Goal: Task Accomplishment & Management: Manage account settings

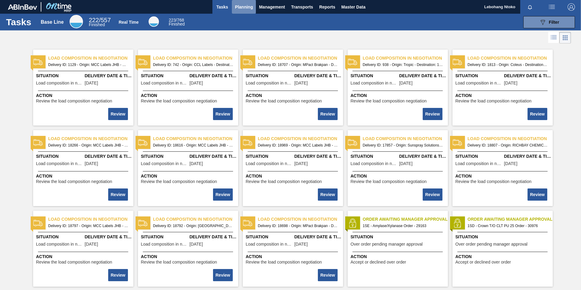
click at [241, 6] on span "Planning" at bounding box center [244, 6] width 18 height 7
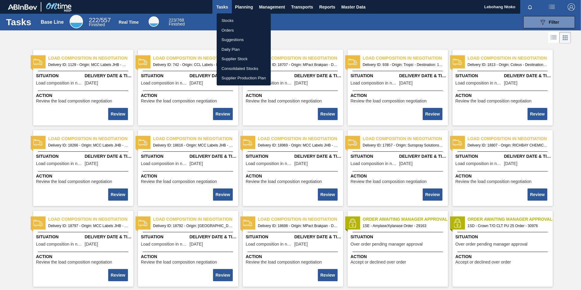
click at [227, 21] on li "Stocks" at bounding box center [244, 21] width 54 height 10
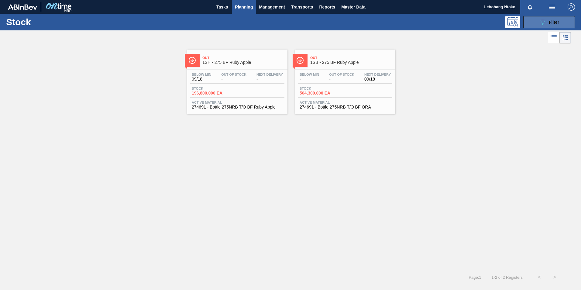
click at [553, 21] on span "Filter" at bounding box center [554, 22] width 10 height 5
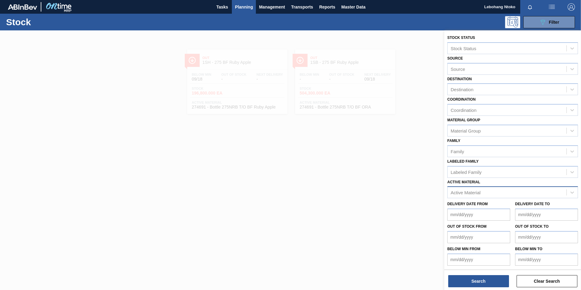
click at [254, 203] on div at bounding box center [290, 175] width 581 height 290
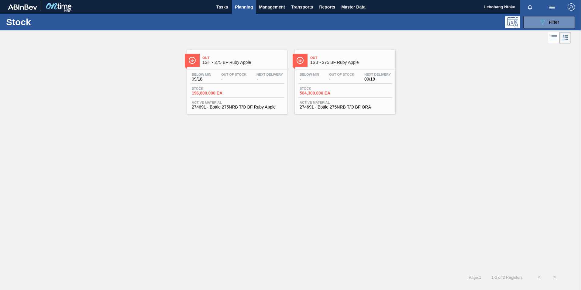
click at [330, 75] on span "Out Of Stock" at bounding box center [341, 75] width 25 height 4
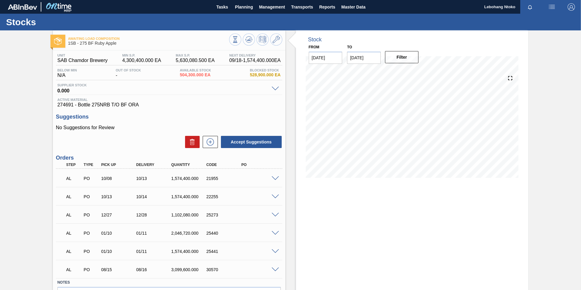
click at [274, 178] on span at bounding box center [275, 178] width 7 height 5
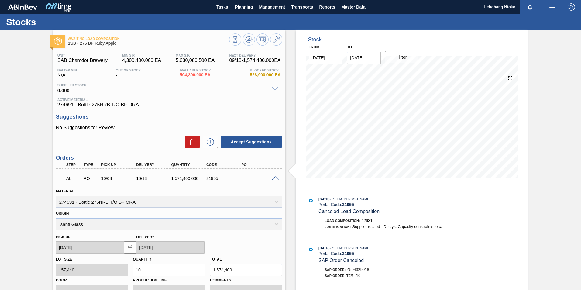
click at [273, 88] on span at bounding box center [275, 89] width 7 height 5
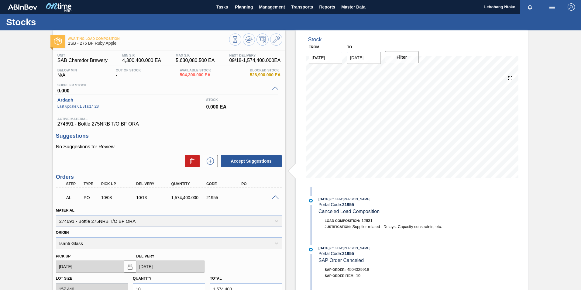
click at [273, 88] on span at bounding box center [275, 89] width 7 height 5
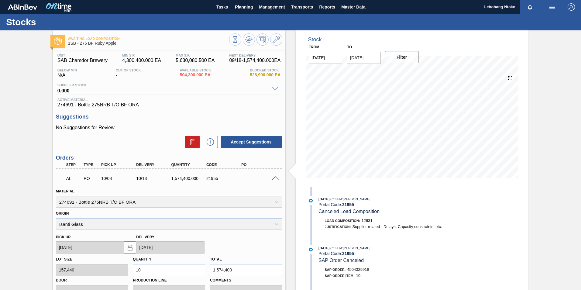
click at [273, 178] on span at bounding box center [275, 178] width 7 height 5
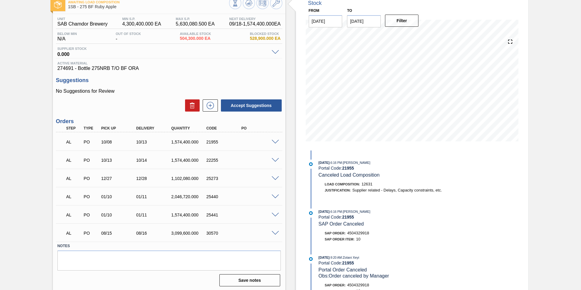
scroll to position [38, 0]
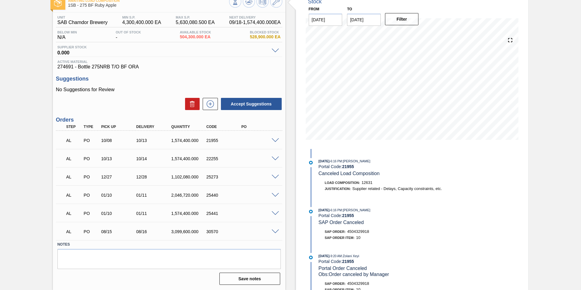
click at [275, 177] on span at bounding box center [275, 177] width 7 height 5
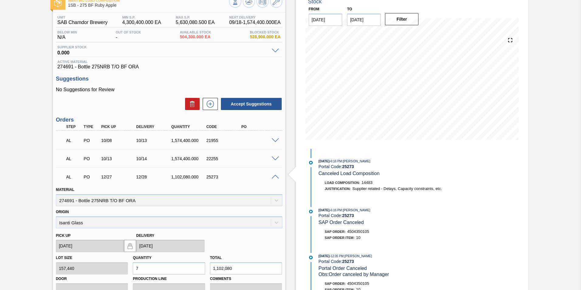
click at [275, 177] on span at bounding box center [275, 177] width 7 height 5
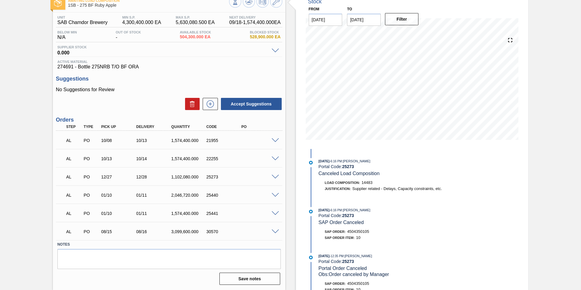
click at [275, 231] on span at bounding box center [275, 232] width 7 height 5
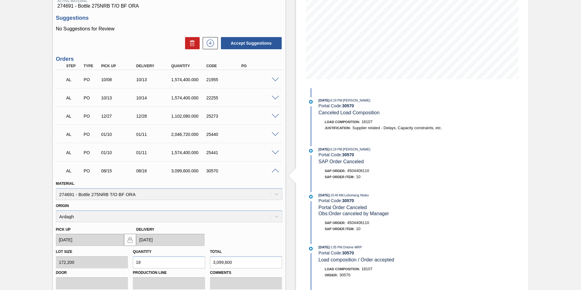
scroll to position [68, 0]
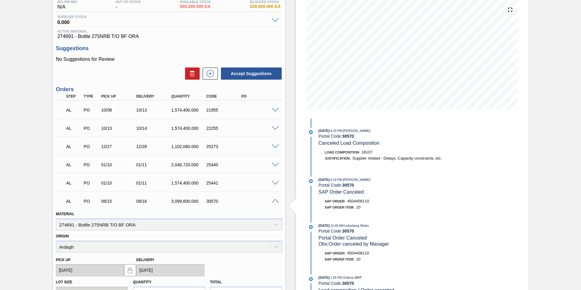
click at [273, 201] on span at bounding box center [275, 201] width 7 height 5
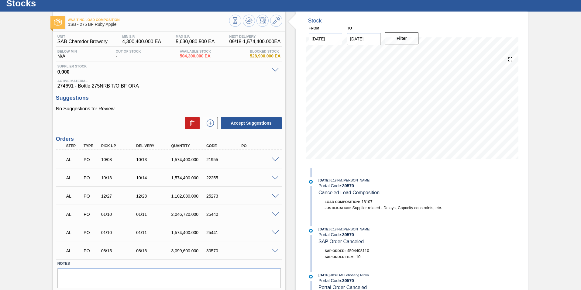
scroll to position [0, 0]
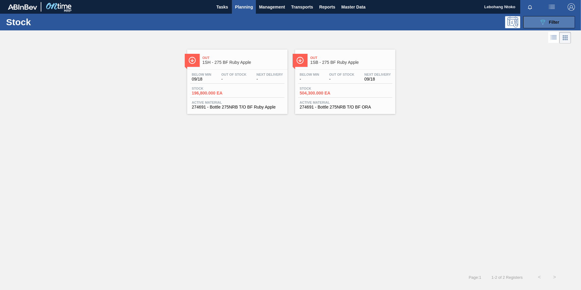
click at [548, 23] on div "089F7B8B-B2A5-4AFE-B5C0-19BA573D28AC Filter" at bounding box center [549, 22] width 20 height 7
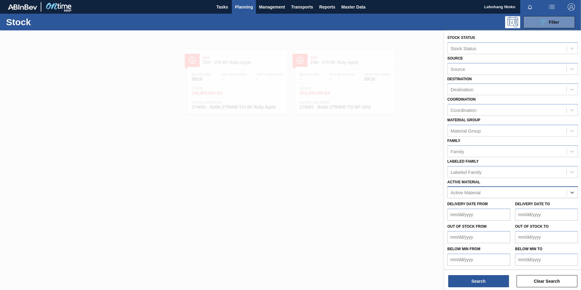
paste Material "267782"
type Material "267782"
click at [509, 206] on div "267782 - Bottle 330NRB Green P/O Stella Artois" at bounding box center [513, 207] width 131 height 11
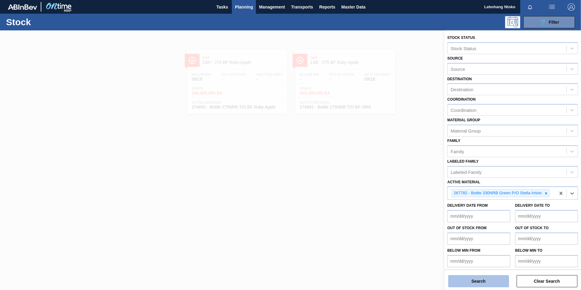
click at [489, 280] on button "Search" at bounding box center [479, 281] width 61 height 12
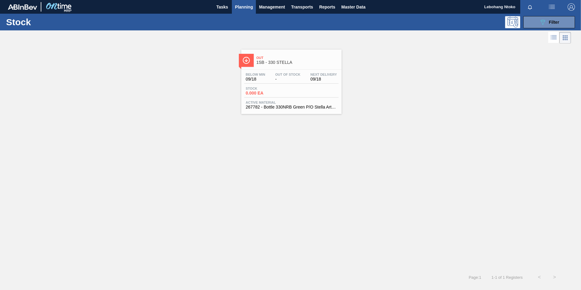
click at [307, 80] on div "Below Min 09/18 Out Of Stock - Next Delivery 09/18" at bounding box center [291, 78] width 94 height 11
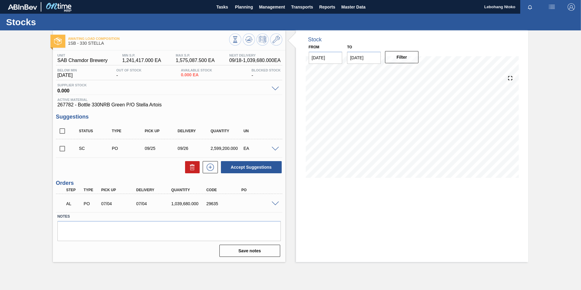
click at [275, 203] on span at bounding box center [275, 204] width 7 height 5
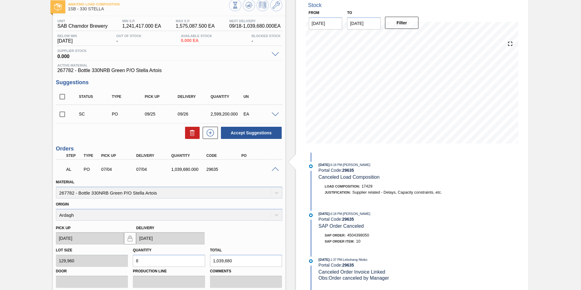
scroll to position [28, 0]
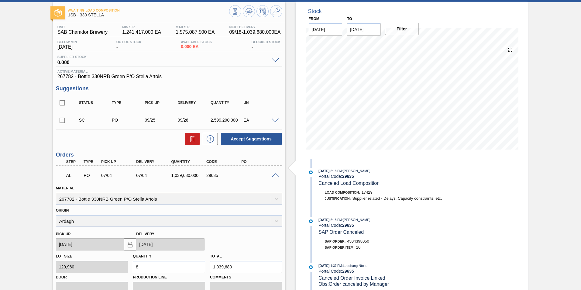
click at [275, 120] on span at bounding box center [275, 121] width 7 height 5
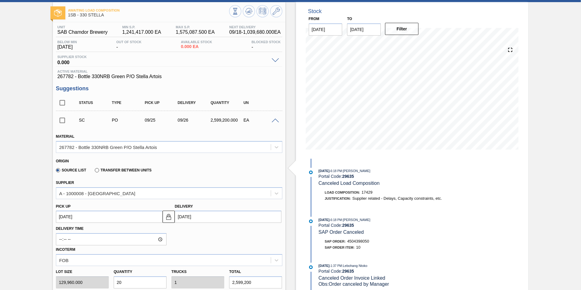
click at [274, 121] on span at bounding box center [275, 121] width 7 height 5
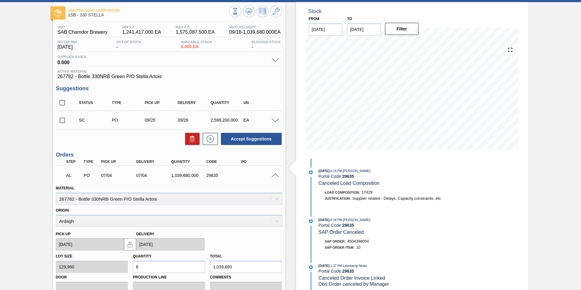
click at [274, 175] on span at bounding box center [275, 175] width 7 height 5
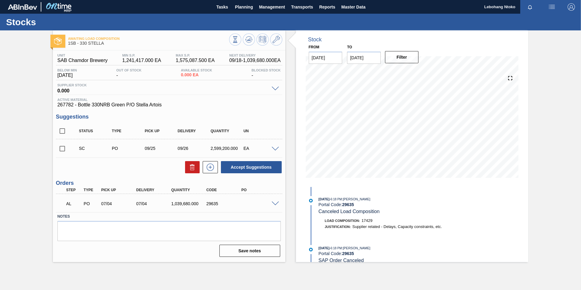
scroll to position [0, 0]
click at [135, 162] on div "Accept Suggestions" at bounding box center [169, 167] width 227 height 13
click at [63, 149] on input "checkbox" at bounding box center [62, 148] width 13 height 13
click at [257, 167] on button "Accept Suggestions" at bounding box center [251, 167] width 61 height 12
checkbox input "false"
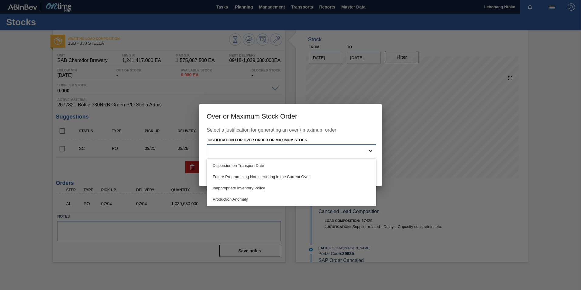
click at [371, 149] on icon at bounding box center [371, 150] width 6 height 6
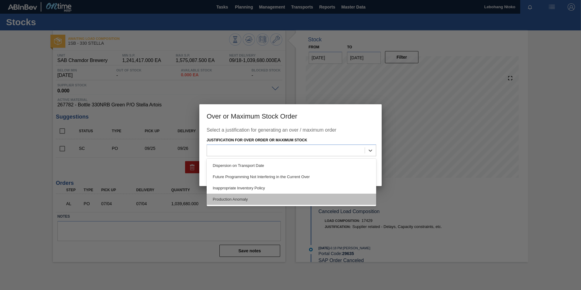
click at [246, 199] on div "Production Anomaly" at bounding box center [292, 199] width 170 height 11
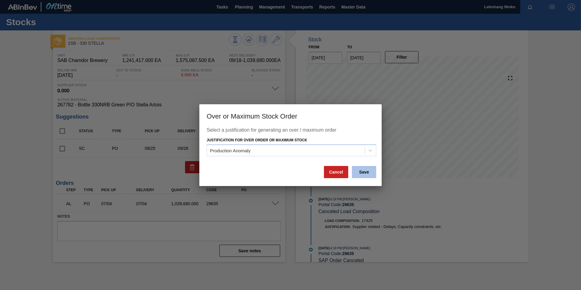
click at [364, 171] on button "Save" at bounding box center [364, 172] width 24 height 12
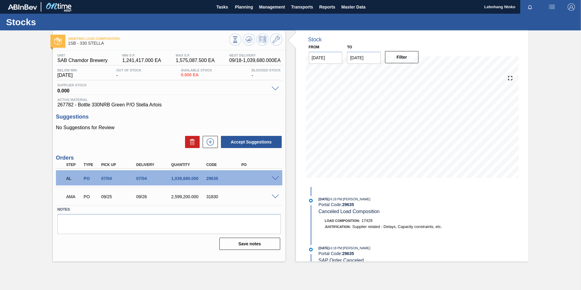
click at [256, 187] on div "AMA PO 09/25 09/26 2,599,200.000 31830 Material 267782 - Bottle 330NRB Green P/…" at bounding box center [169, 196] width 227 height 18
click at [256, 165] on div "PO" at bounding box center [259, 165] width 39 height 4
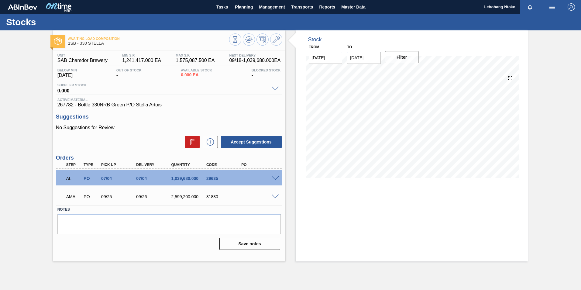
click at [274, 196] on span at bounding box center [275, 197] width 7 height 5
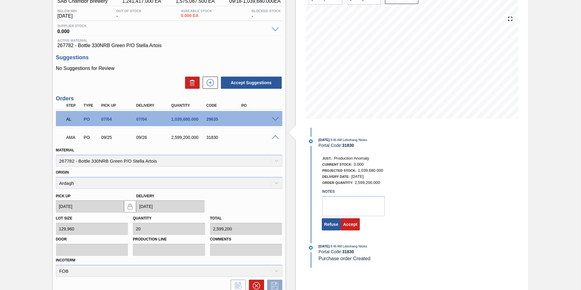
scroll to position [61, 0]
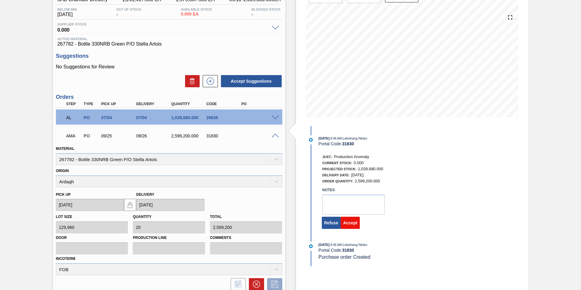
click at [352, 223] on button "Accept" at bounding box center [350, 223] width 19 height 12
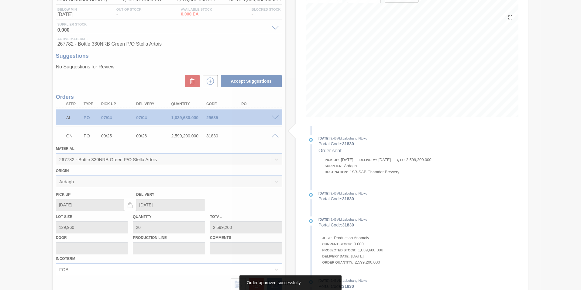
scroll to position [0, 0]
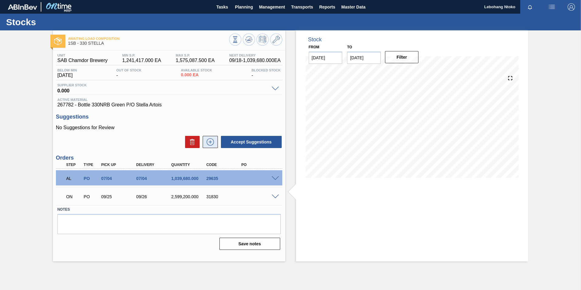
click at [212, 137] on button at bounding box center [210, 142] width 15 height 12
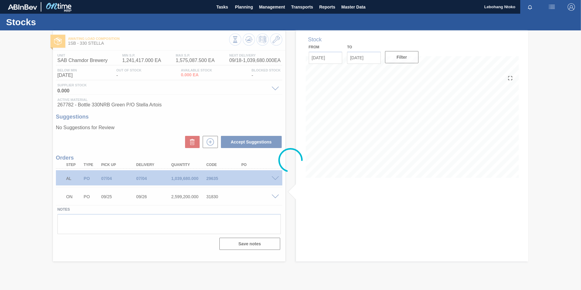
click at [231, 119] on h3 "Suggestions" at bounding box center [169, 117] width 227 height 6
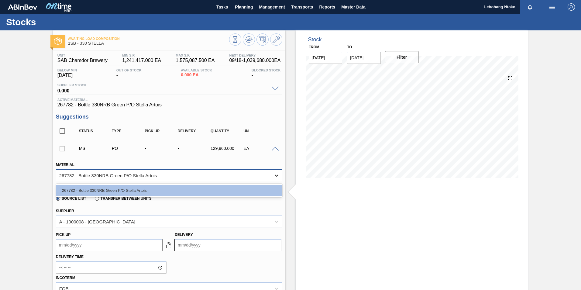
click at [276, 176] on icon at bounding box center [277, 176] width 4 height 2
click at [275, 175] on icon at bounding box center [277, 175] width 6 height 6
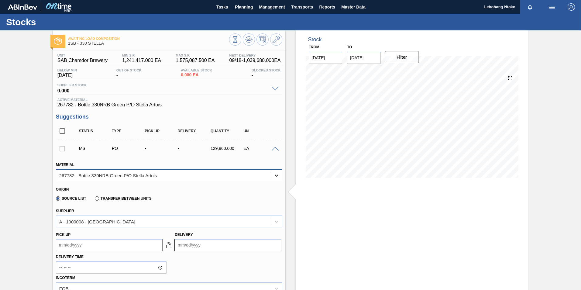
click at [275, 176] on icon at bounding box center [277, 175] width 6 height 6
click at [274, 147] on span at bounding box center [275, 149] width 7 height 5
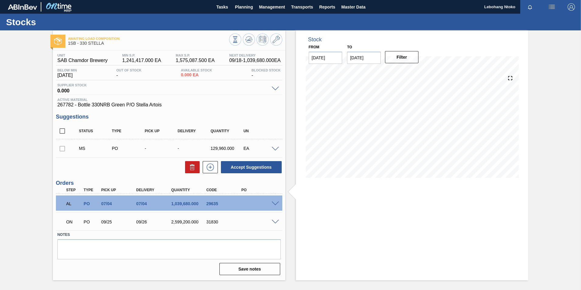
click at [357, 192] on div "Stock From [DATE] to [DATE] Filter" at bounding box center [412, 155] width 233 height 250
click at [276, 222] on span at bounding box center [275, 222] width 7 height 5
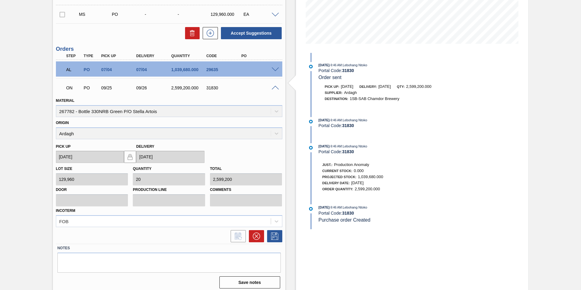
scroll to position [138, 0]
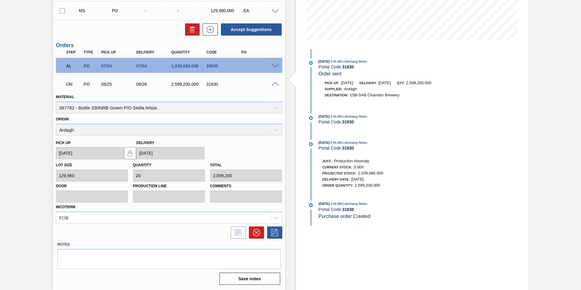
click at [274, 83] on span at bounding box center [275, 84] width 7 height 5
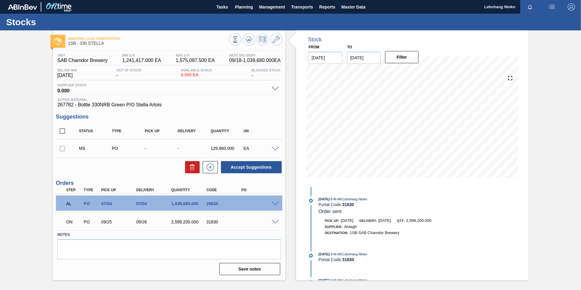
scroll to position [0, 0]
click at [275, 203] on span at bounding box center [275, 204] width 7 height 5
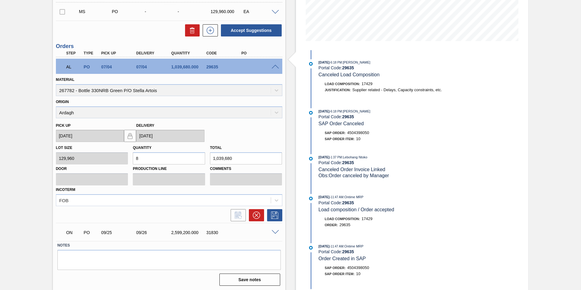
scroll to position [138, 0]
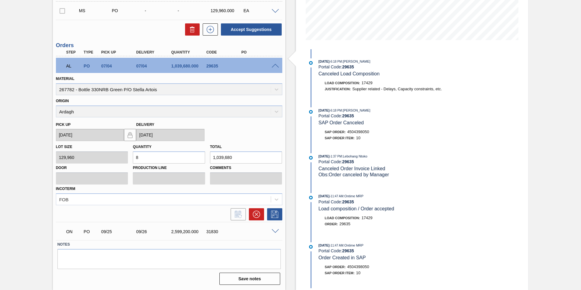
click at [275, 64] on span at bounding box center [275, 66] width 7 height 5
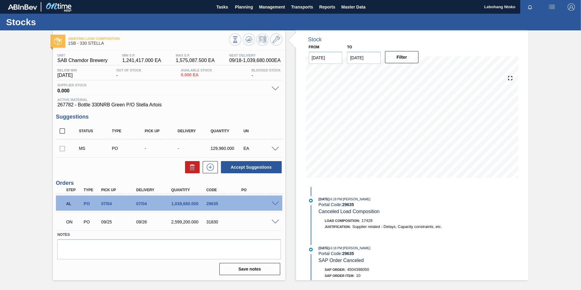
scroll to position [0, 0]
click at [224, 99] on span "Active Material" at bounding box center [169, 100] width 224 height 4
click at [276, 204] on span at bounding box center [275, 204] width 7 height 5
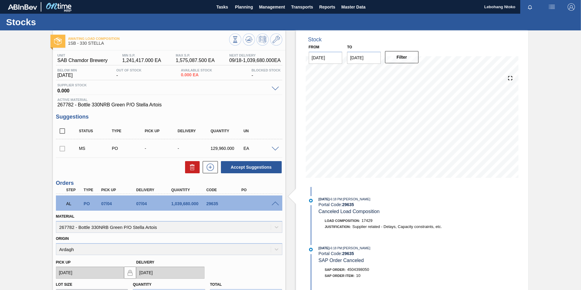
scroll to position [138, 0]
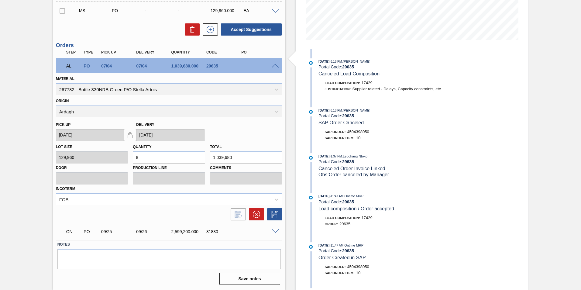
click at [274, 64] on span at bounding box center [275, 66] width 7 height 5
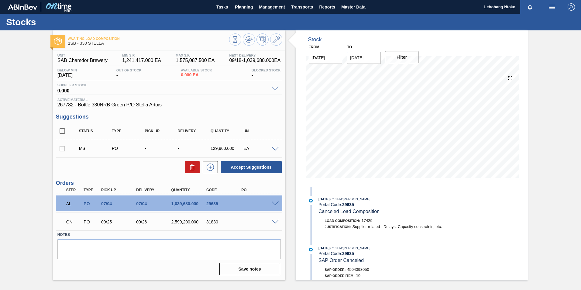
click at [105, 235] on label "Notes" at bounding box center [169, 235] width 224 height 9
click at [275, 205] on span at bounding box center [275, 204] width 7 height 5
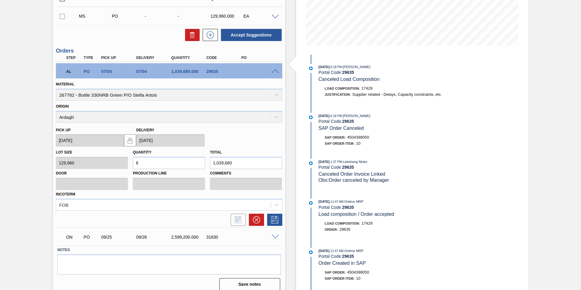
scroll to position [138, 0]
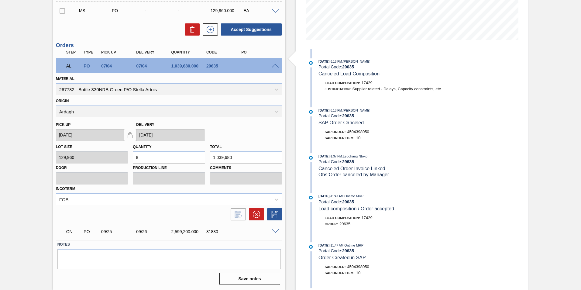
click at [274, 231] on span at bounding box center [275, 231] width 7 height 5
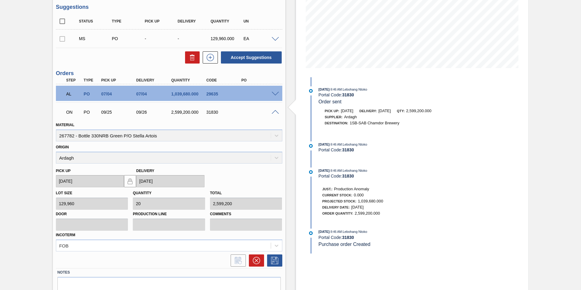
scroll to position [16, 0]
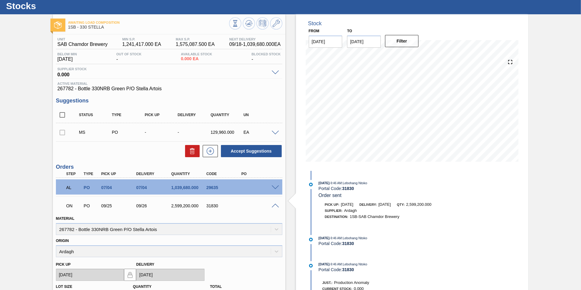
click at [277, 186] on span at bounding box center [275, 187] width 7 height 5
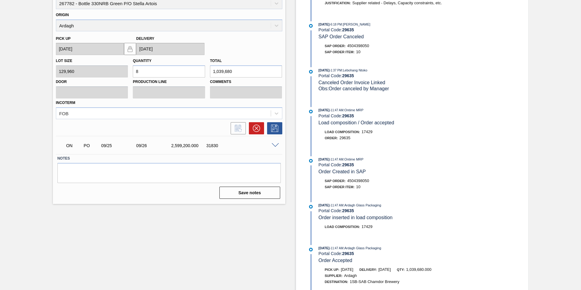
scroll to position [259, 0]
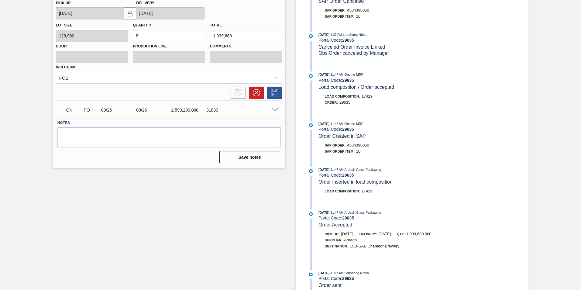
click at [152, 186] on div "Awaiting Load Composition 1SB - 330 STELLA Unit SAB Chamdor Brewery MIN S.P. 1,…" at bounding box center [169, 43] width 233 height 545
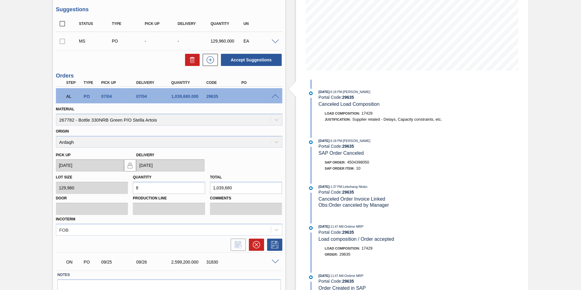
scroll to position [47, 0]
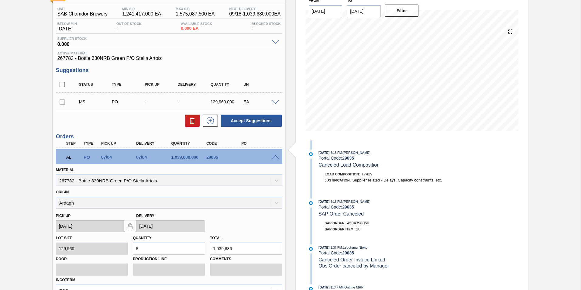
click at [276, 156] on span at bounding box center [275, 157] width 7 height 5
